Goal: Information Seeking & Learning: Find specific fact

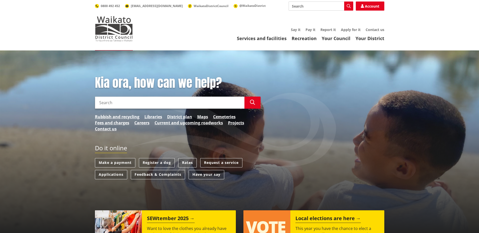
click at [158, 103] on input "Search" at bounding box center [170, 103] width 150 height 12
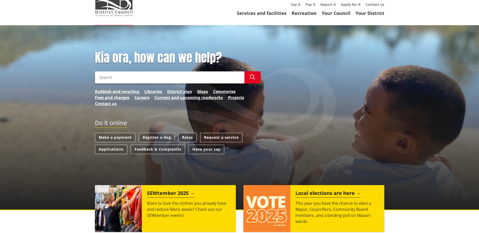
click at [190, 138] on link "Rates" at bounding box center [187, 137] width 18 height 9
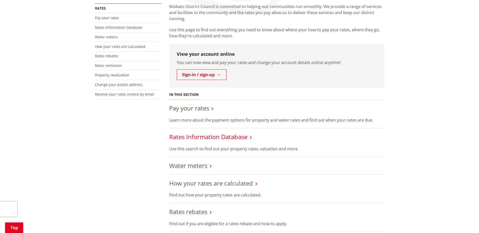
scroll to position [101, 0]
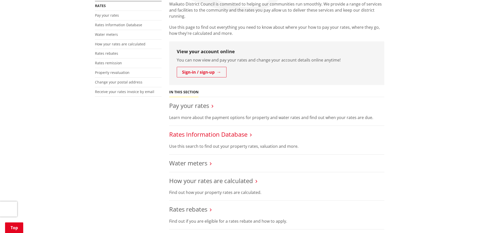
click at [195, 136] on link "Rates Information Database" at bounding box center [208, 134] width 78 height 8
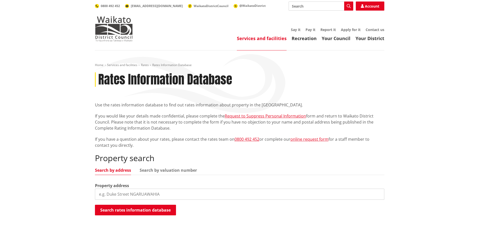
click at [120, 188] on label "Property address" at bounding box center [112, 186] width 34 height 6
click at [116, 192] on input "search" at bounding box center [240, 194] width 290 height 11
paste input "[STREET_ADDRESS]"
click at [127, 210] on button "Search rates information database" at bounding box center [135, 210] width 81 height 11
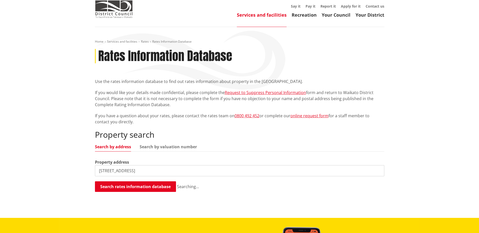
scroll to position [51, 0]
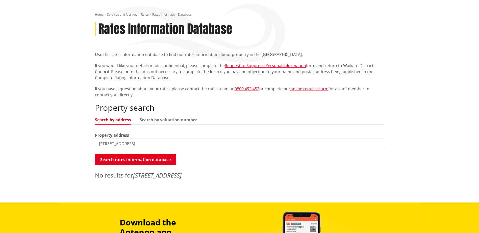
click at [132, 144] on input "[STREET_ADDRESS]" at bounding box center [240, 143] width 290 height 11
drag, startPoint x: 155, startPoint y: 144, endPoint x: 179, endPoint y: 147, distance: 24.4
click at [179, 147] on input "[STREET_ADDRESS]" at bounding box center [240, 143] width 290 height 11
click at [168, 161] on button "Search rates information database" at bounding box center [135, 160] width 81 height 11
drag, startPoint x: 129, startPoint y: 143, endPoint x: 173, endPoint y: 143, distance: 44.7
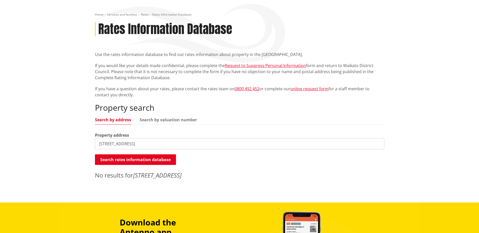
click at [173, 143] on input "[STREET_ADDRESS]" at bounding box center [240, 143] width 290 height 11
type input "[STREET_ADDRESS]"
click at [151, 161] on button "Search rates information database" at bounding box center [135, 160] width 81 height 11
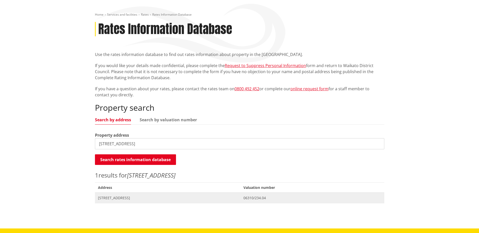
click at [116, 199] on span "[STREET_ADDRESS]" at bounding box center [168, 198] width 140 height 5
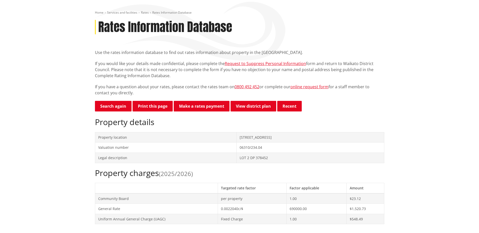
scroll to position [25, 0]
